Goal: Navigation & Orientation: Find specific page/section

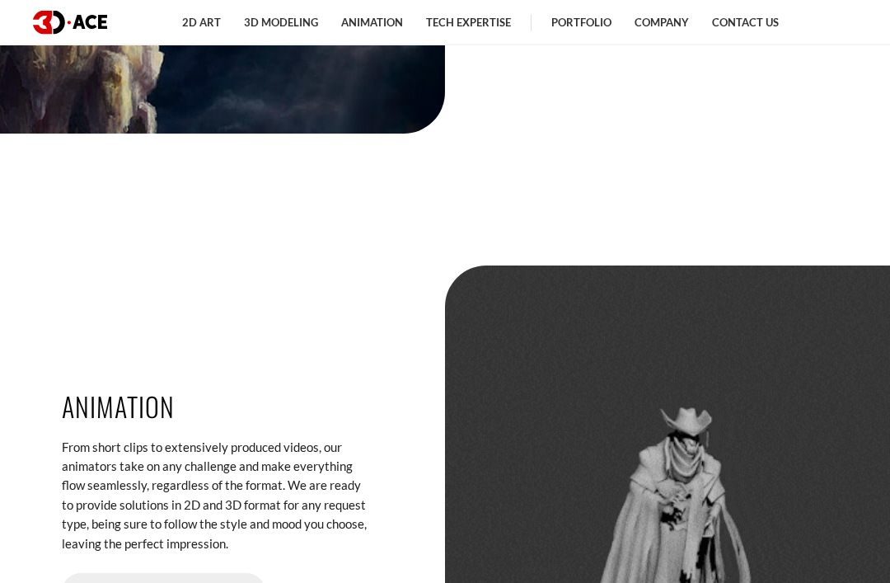
scroll to position [3071, 0]
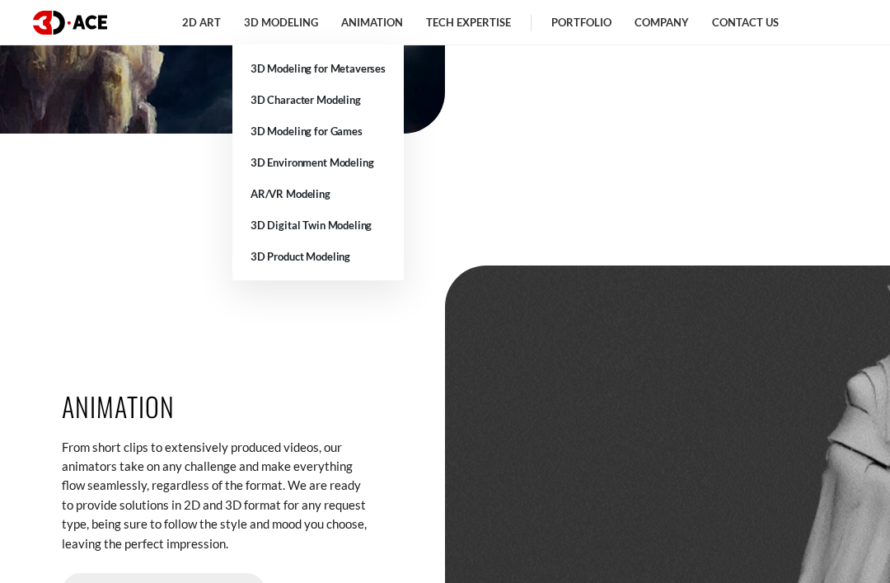
click at [335, 91] on link "3D Character Modeling" at bounding box center [317, 99] width 171 height 31
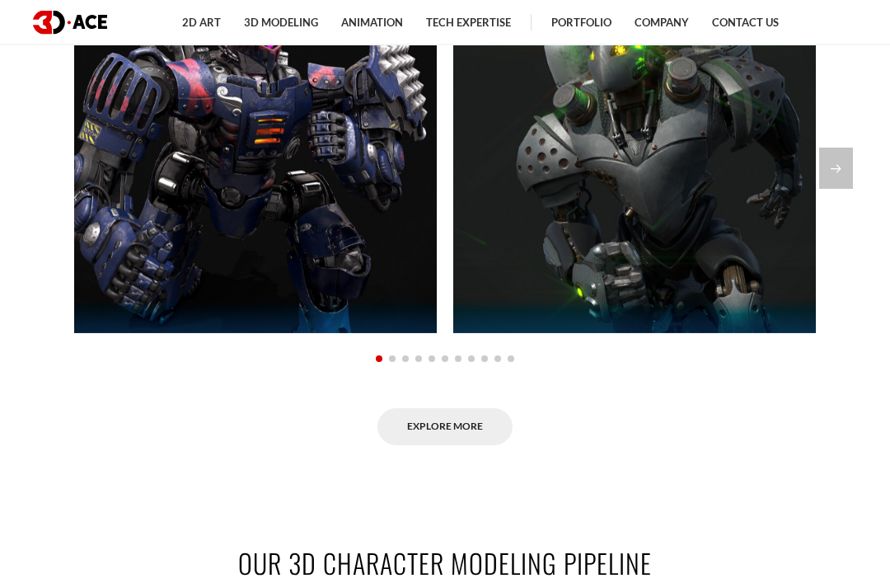
scroll to position [1182, 0]
